Goal: Navigation & Orientation: Understand site structure

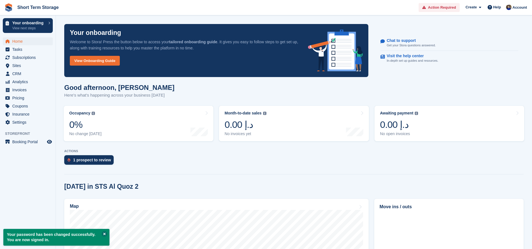
click at [104, 234] on button at bounding box center [105, 234] width 6 height 6
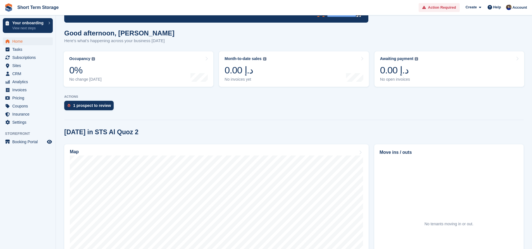
scroll to position [110, 0]
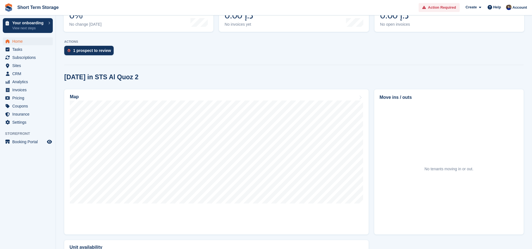
click at [146, 51] on div "1 prospect to review" at bounding box center [294, 52] width 460 height 12
click at [91, 48] on div "1 prospect to review" at bounding box center [92, 50] width 38 height 4
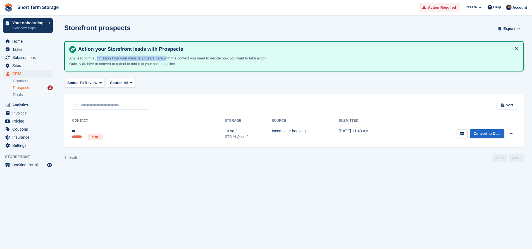
drag, startPoint x: 140, startPoint y: 59, endPoint x: 173, endPoint y: 61, distance: 33.3
click at [171, 60] on p "Any lead form submission from your website appears here with the context you ne…" at bounding box center [174, 61] width 210 height 11
click at [181, 74] on section "Storefront prospects Export Export Prospects Export a CSV of all Prospects whic…" at bounding box center [294, 124] width 476 height 249
click at [159, 207] on section "Storefront prospects Export Export Prospects Export a CSV of all Prospects whic…" at bounding box center [294, 124] width 476 height 249
click at [448, 220] on section "Storefront prospects Export Export Prospects Export a CSV of all Prospects whic…" at bounding box center [294, 124] width 476 height 249
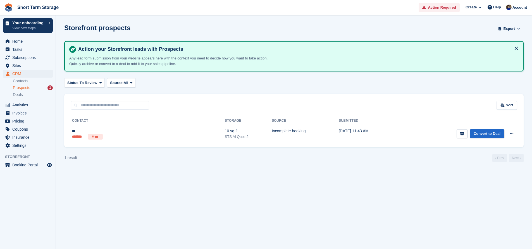
click at [515, 49] on button at bounding box center [516, 48] width 9 height 9
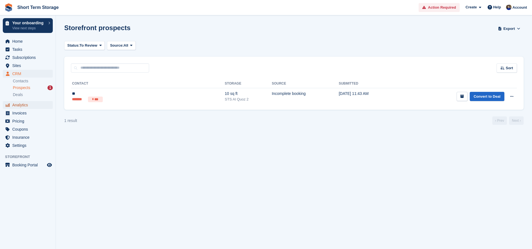
click at [29, 106] on span "Analytics" at bounding box center [29, 105] width 34 height 8
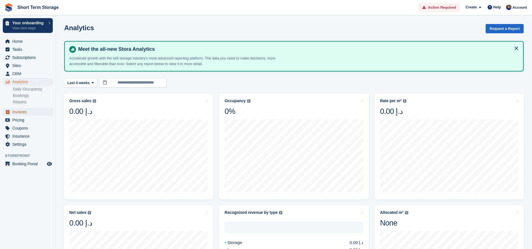
click at [24, 115] on span "Invoices" at bounding box center [29, 112] width 34 height 8
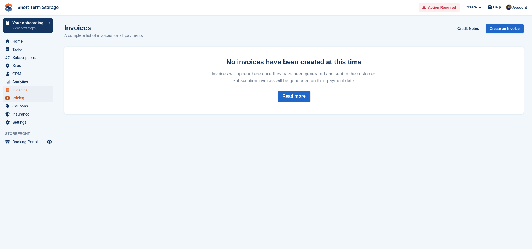
click at [21, 99] on span "Pricing" at bounding box center [29, 98] width 34 height 8
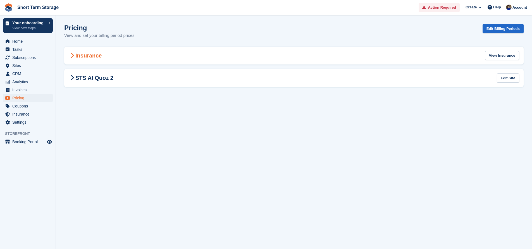
click at [67, 59] on div "Insurance View Insurance" at bounding box center [294, 56] width 460 height 18
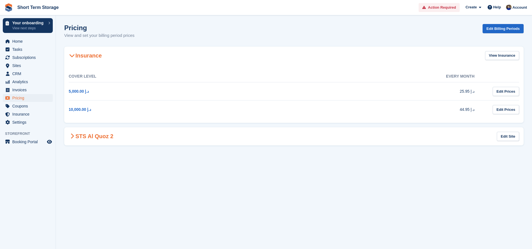
click at [70, 138] on icon at bounding box center [72, 137] width 4 height 6
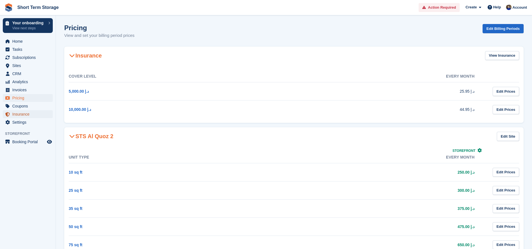
click at [25, 116] on span "Insurance" at bounding box center [29, 114] width 34 height 8
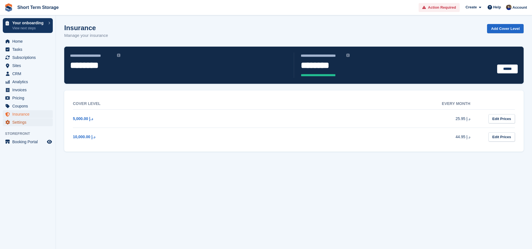
click at [23, 121] on span "Settings" at bounding box center [29, 122] width 34 height 8
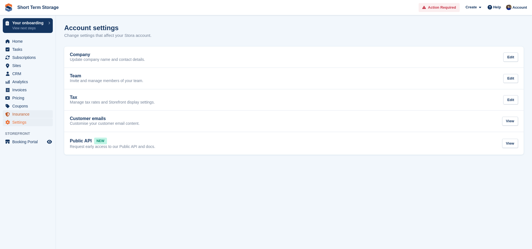
click at [27, 115] on span "Insurance" at bounding box center [29, 114] width 34 height 8
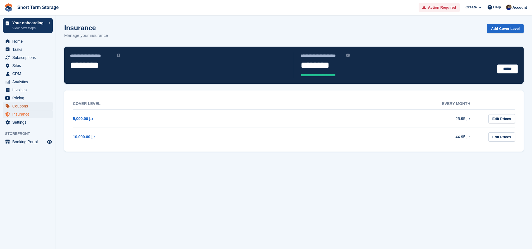
click at [32, 105] on span "Coupons" at bounding box center [29, 106] width 34 height 8
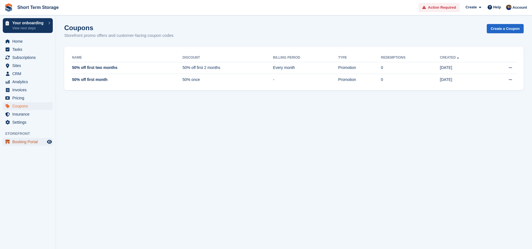
click at [28, 141] on span "Booking Portal" at bounding box center [29, 142] width 34 height 8
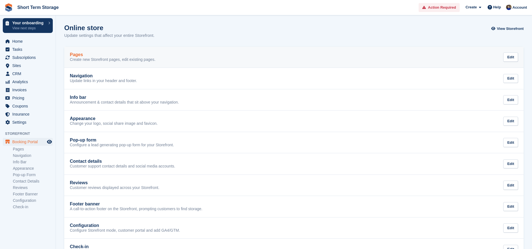
click at [152, 53] on div "Pages" at bounding box center [113, 54] width 86 height 5
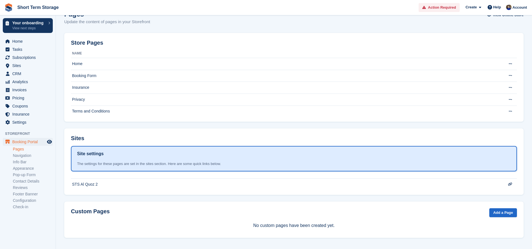
scroll to position [14, 0]
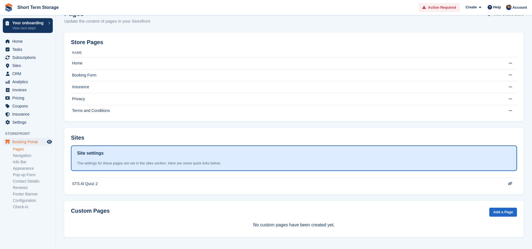
click at [140, 152] on div "Site settings" at bounding box center [294, 153] width 434 height 7
click at [127, 159] on div "Site settings The settings for these pages are set in the sites section. Here a…" at bounding box center [294, 158] width 434 height 16
click at [98, 160] on div "Site settings The settings for these pages are set in the sites section. Here a…" at bounding box center [294, 158] width 434 height 16
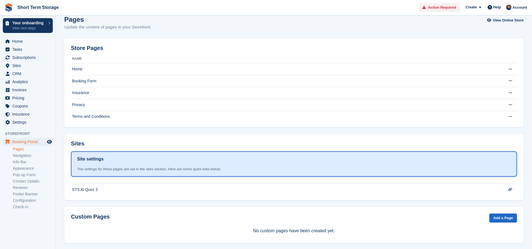
scroll to position [0, 0]
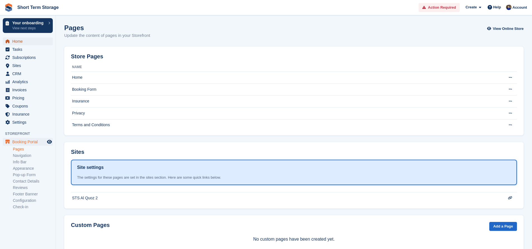
click at [20, 40] on span "Home" at bounding box center [29, 41] width 34 height 8
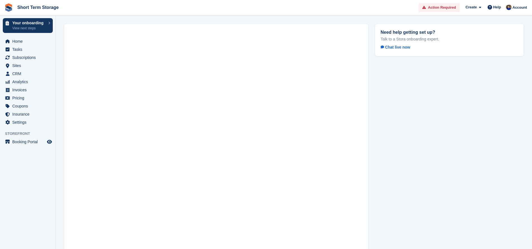
click at [394, 48] on span "Chat live now" at bounding box center [396, 47] width 30 height 4
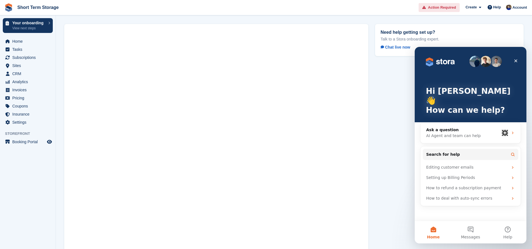
click at [441, 8] on span "Action Required" at bounding box center [442, 8] width 28 height 6
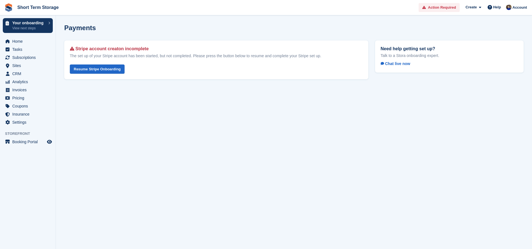
click at [155, 96] on section "Payments Stripe account creaton incomplete The set up of your Stripe account ha…" at bounding box center [294, 124] width 476 height 249
click at [118, 134] on section "Payments Stripe account creaton incomplete The set up of your Stripe account ha…" at bounding box center [294, 124] width 476 height 249
click at [80, 147] on section "Payments Stripe account creaton incomplete The set up of your Stripe account ha…" at bounding box center [294, 124] width 476 height 249
click at [89, 125] on section "Payments Stripe account creaton incomplete The set up of your Stripe account ha…" at bounding box center [294, 124] width 476 height 249
click at [134, 161] on section "Payments Stripe account creaton incomplete The set up of your Stripe account ha…" at bounding box center [294, 124] width 476 height 249
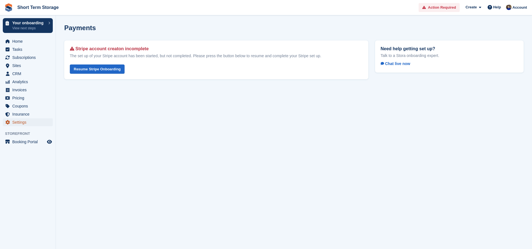
click at [27, 126] on span "Settings" at bounding box center [29, 122] width 34 height 8
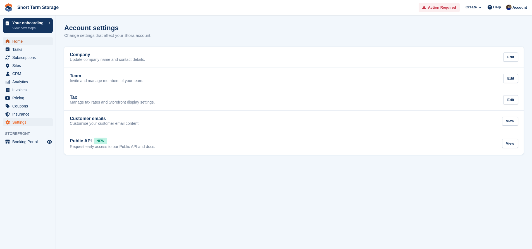
click at [23, 45] on span "Home" at bounding box center [29, 41] width 34 height 8
